Goal: Task Accomplishment & Management: Manage account settings

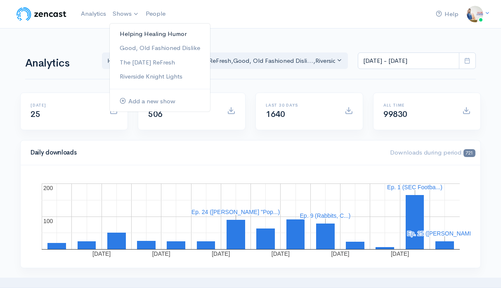
click at [135, 32] on link "Helping Healing Humor" at bounding box center [160, 34] width 100 height 14
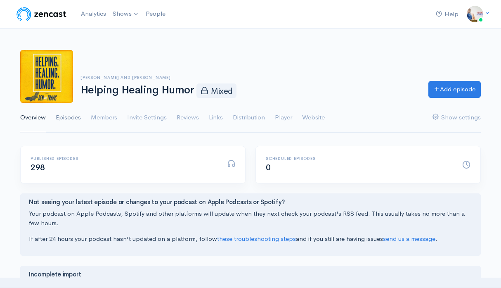
click at [75, 120] on link "Episodes" at bounding box center [68, 118] width 25 height 30
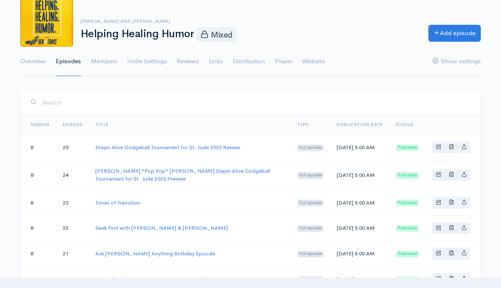
scroll to position [60, 0]
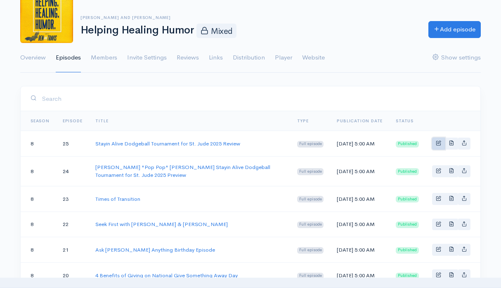
click at [437, 150] on link "Basic example" at bounding box center [438, 144] width 13 height 12
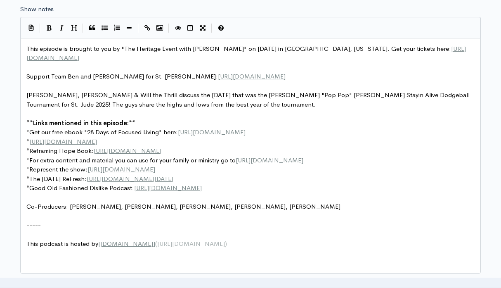
scroll to position [495, 0]
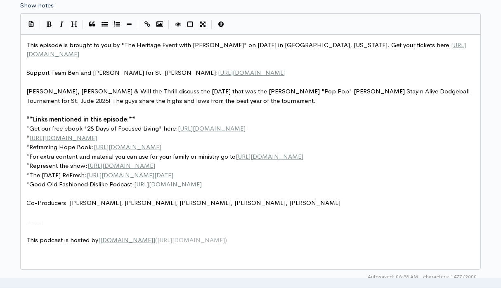
click at [182, 105] on pre "[PERSON_NAME], [PERSON_NAME] & Will the Thrill discuss the [DATE] that was the …" at bounding box center [251, 96] width 452 height 19
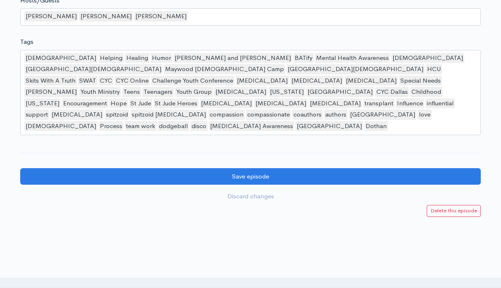
scroll to position [936, 0]
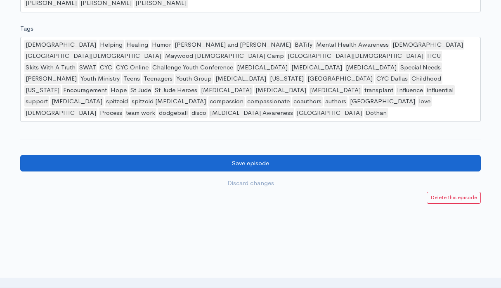
type textarea "Watch the tournament here:"
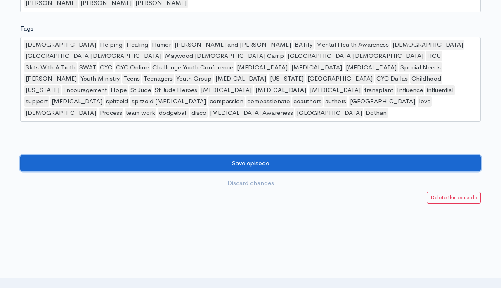
click at [88, 155] on input "Save episode" at bounding box center [250, 163] width 461 height 17
